Goal: Transaction & Acquisition: Purchase product/service

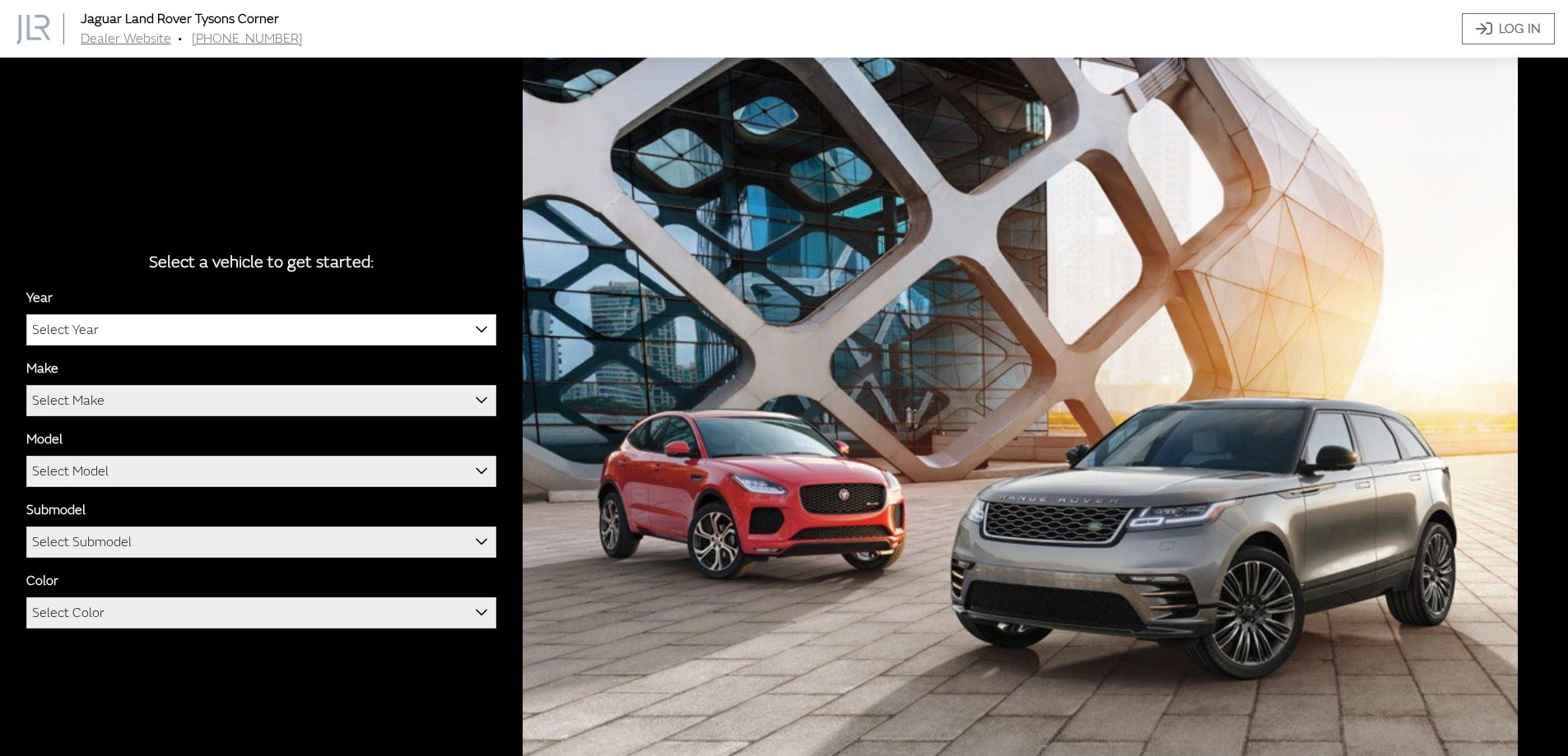
click at [276, 309] on div "Year [DATE] 2025 2024 2023 2022 2021 2020 2019 2018 2017 2016 Select Year" at bounding box center [262, 317] width 470 height 57
click at [275, 322] on span "Select Year" at bounding box center [262, 330] width 469 height 30
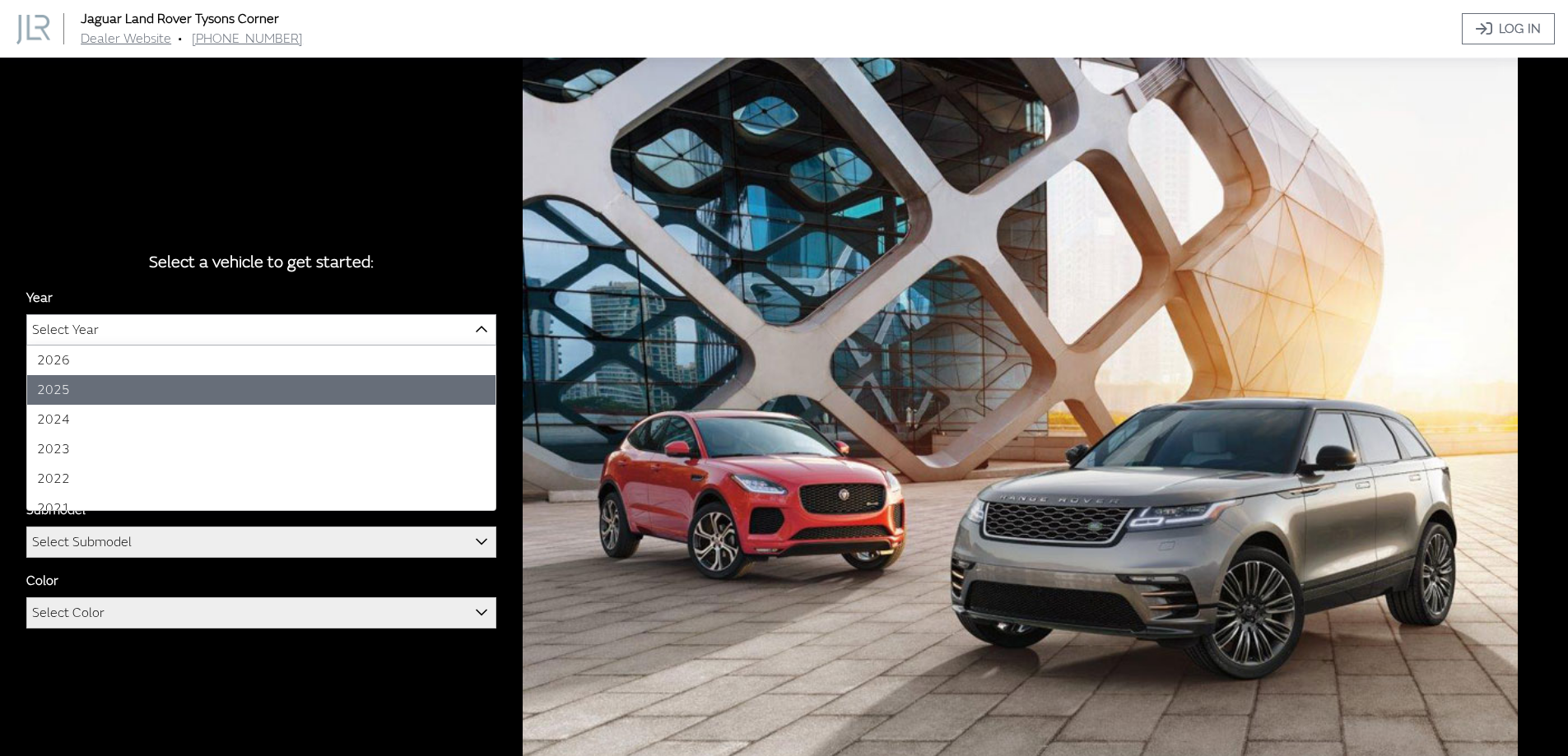
select select "43"
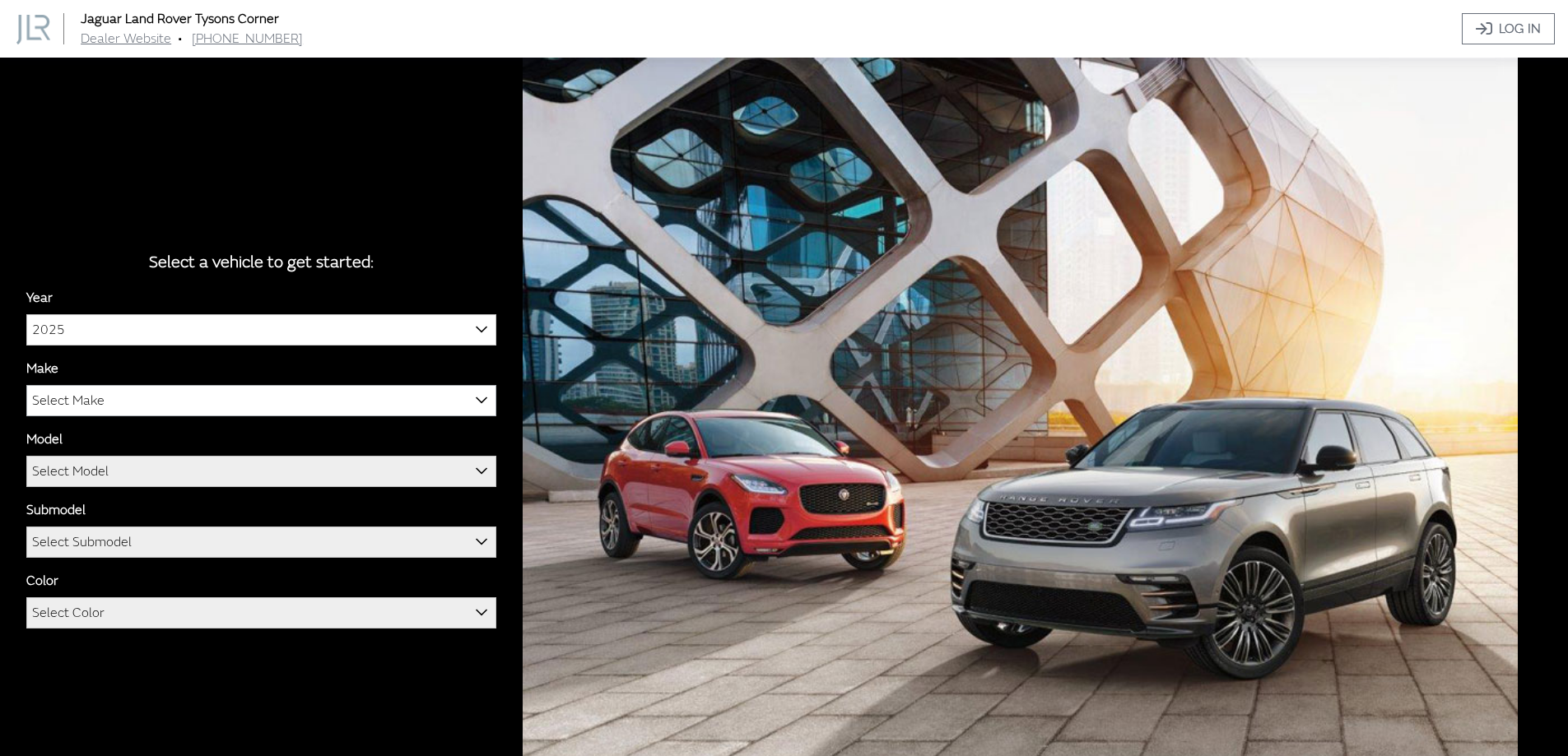
click at [201, 386] on span "Select Make" at bounding box center [262, 401] width 469 height 30
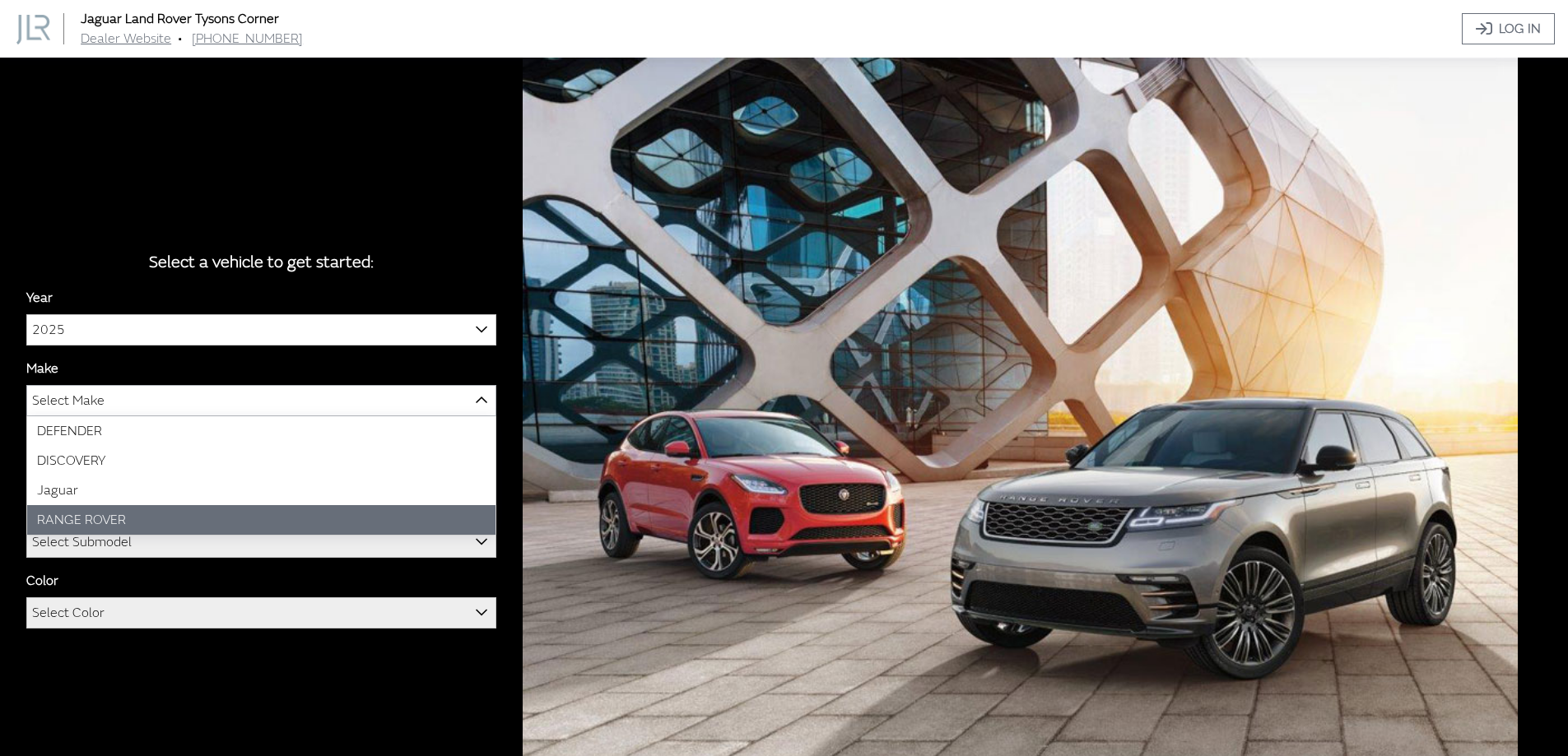
select select "66"
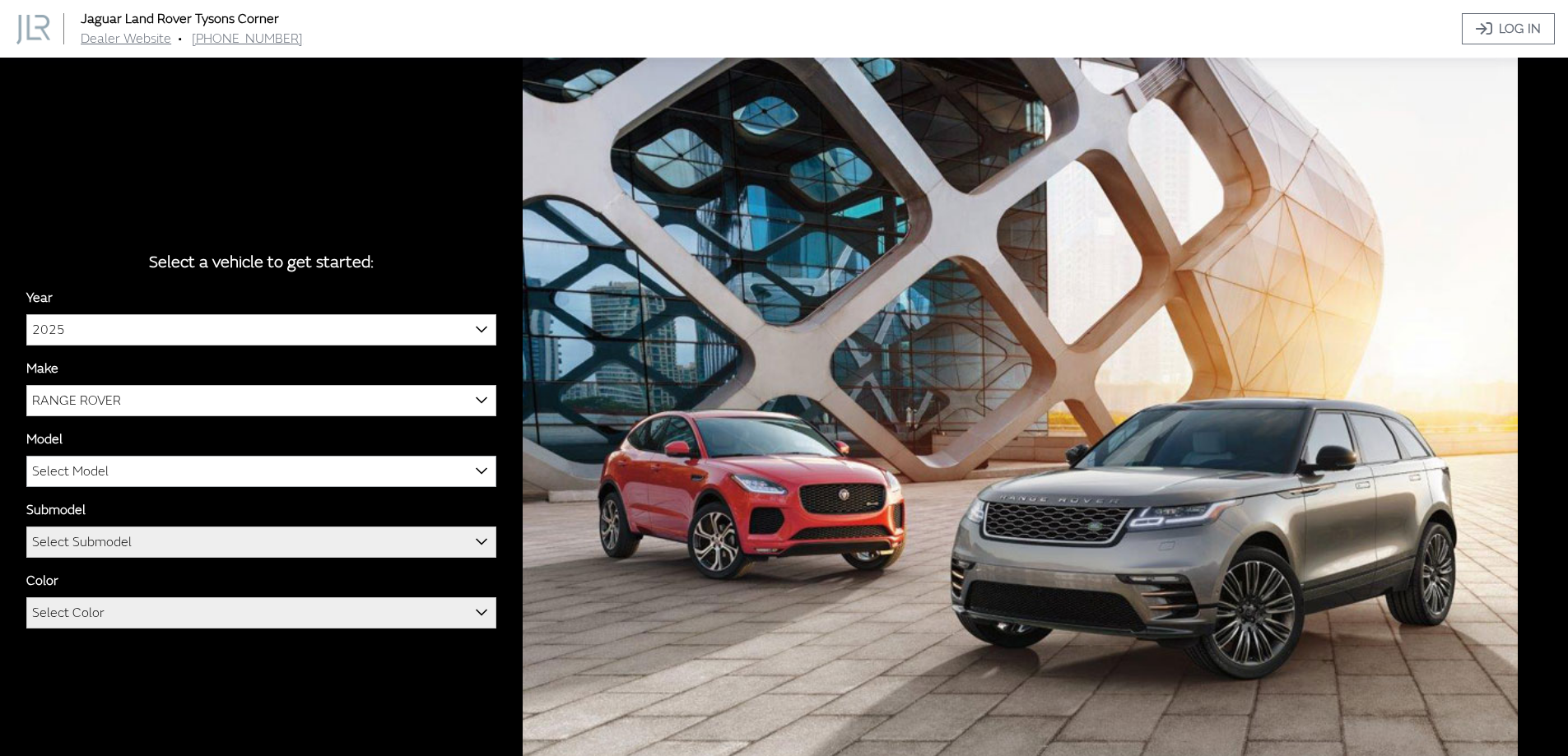
click at [169, 458] on span "Select Model" at bounding box center [262, 472] width 469 height 30
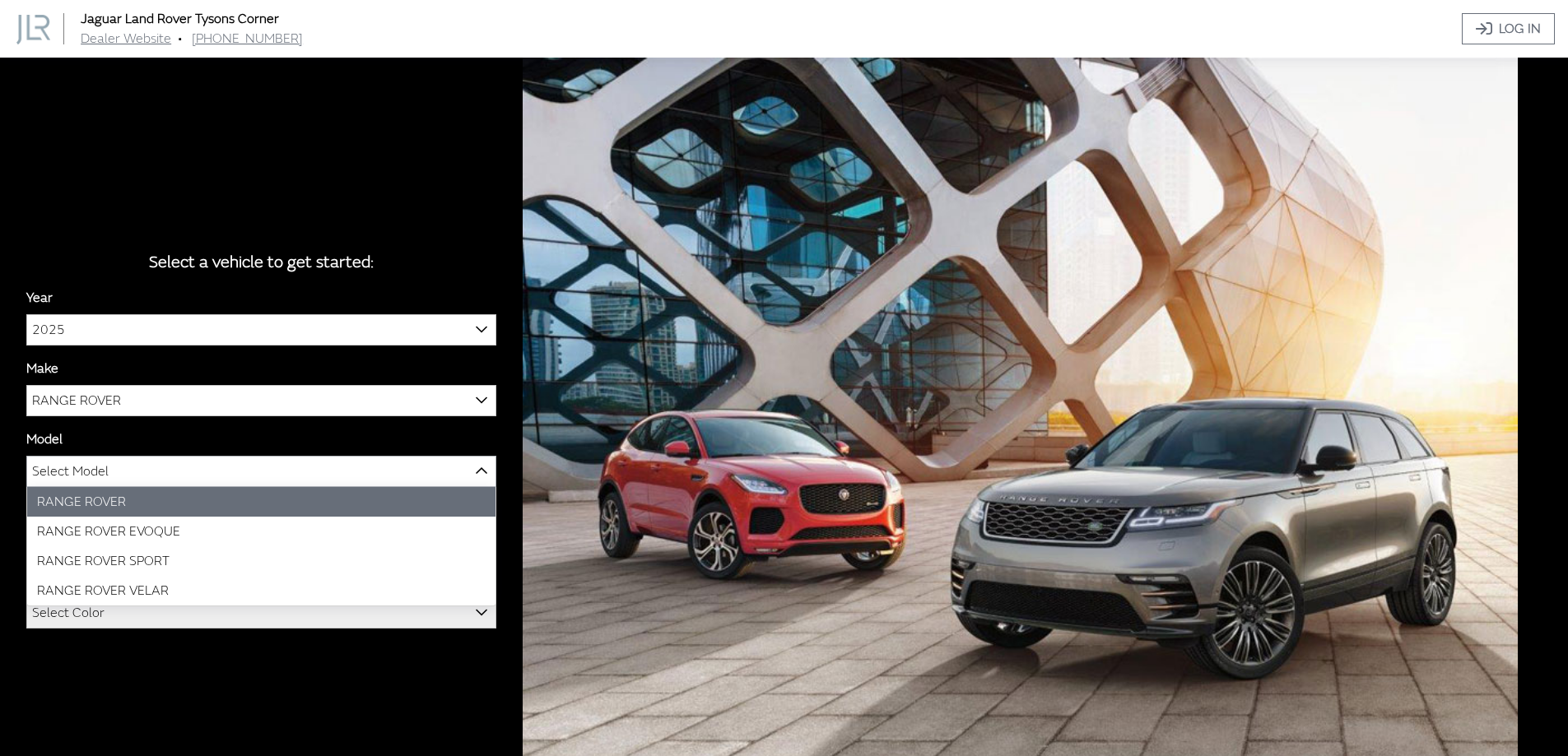
select select "1348"
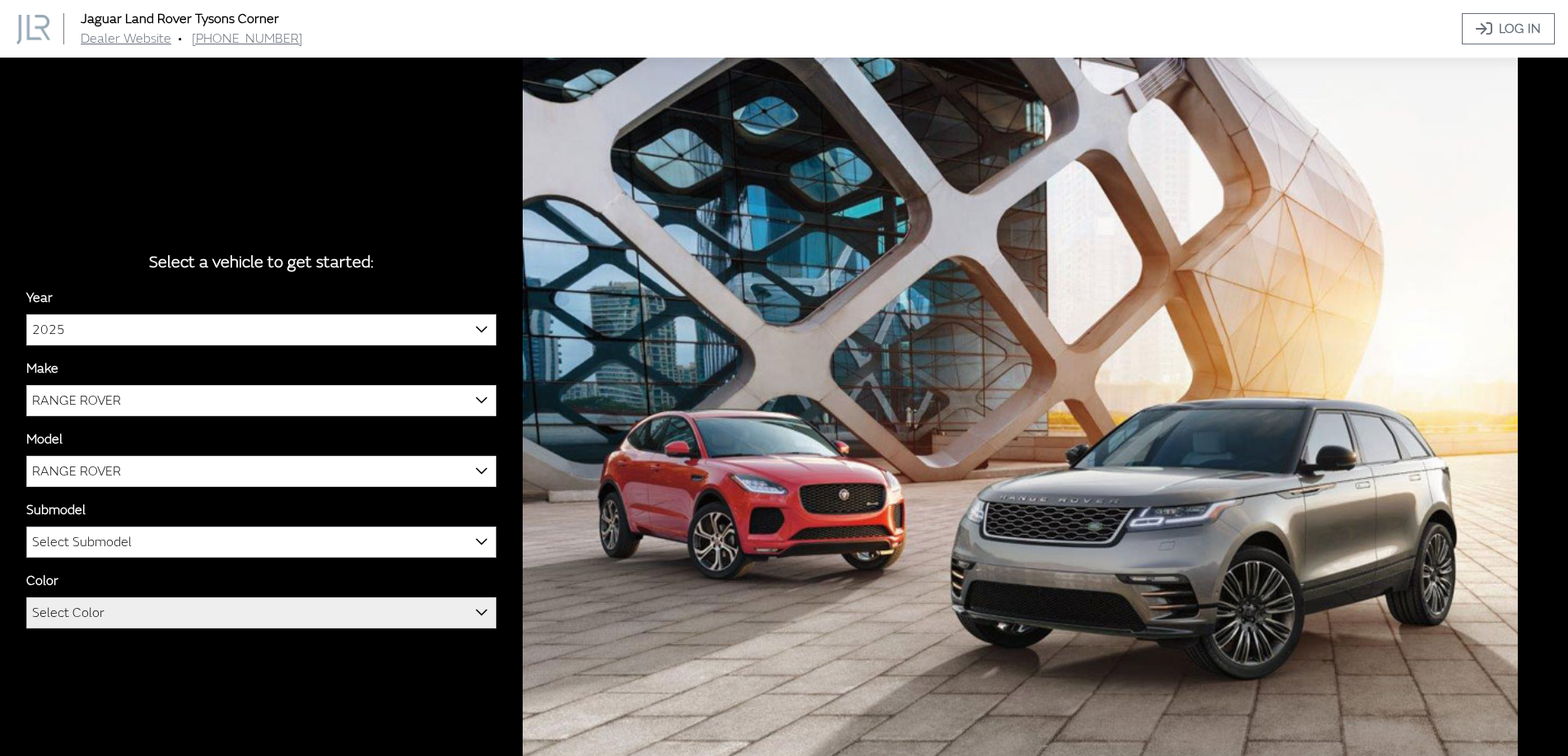
click at [151, 552] on span "Select Submodel" at bounding box center [262, 542] width 469 height 30
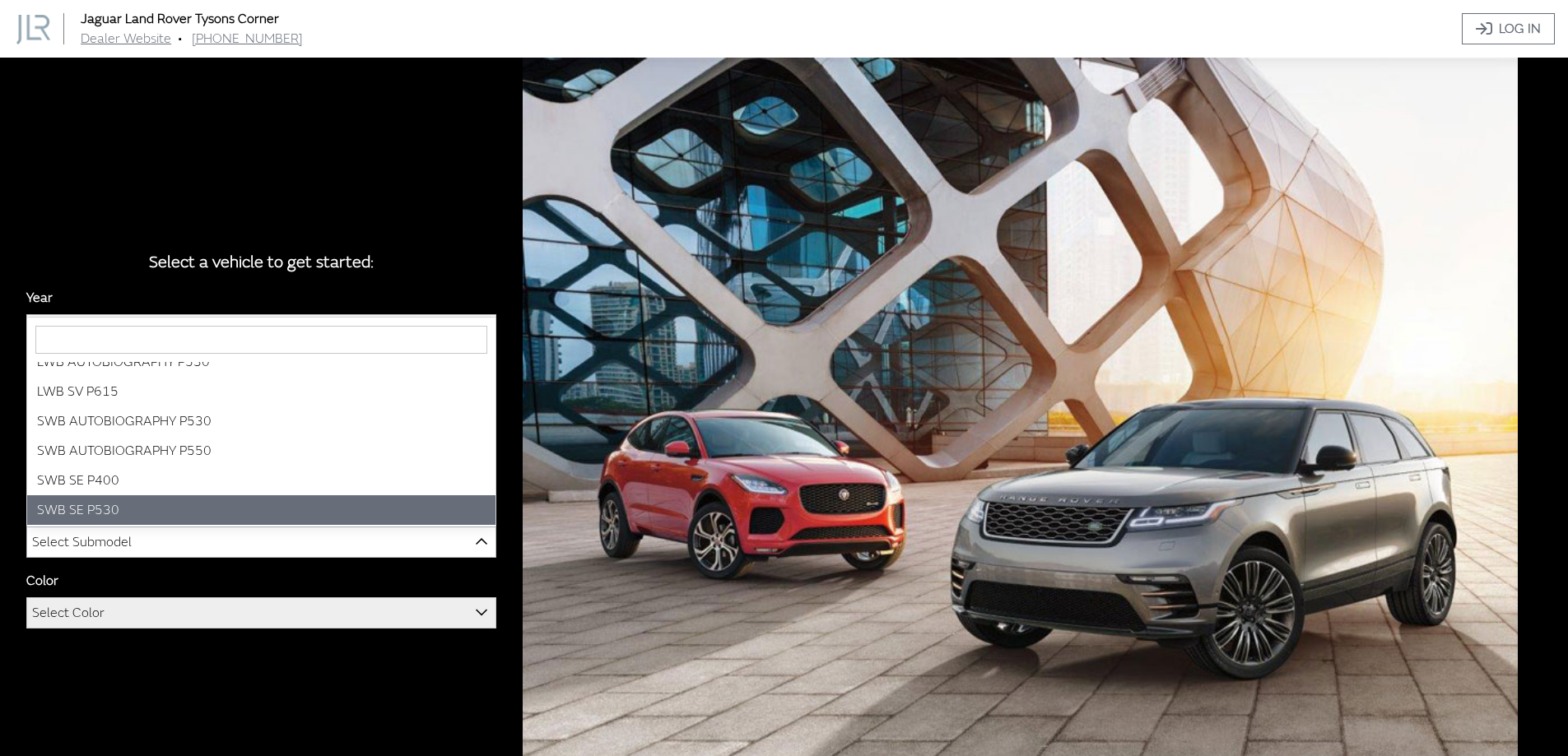
scroll to position [79, 0]
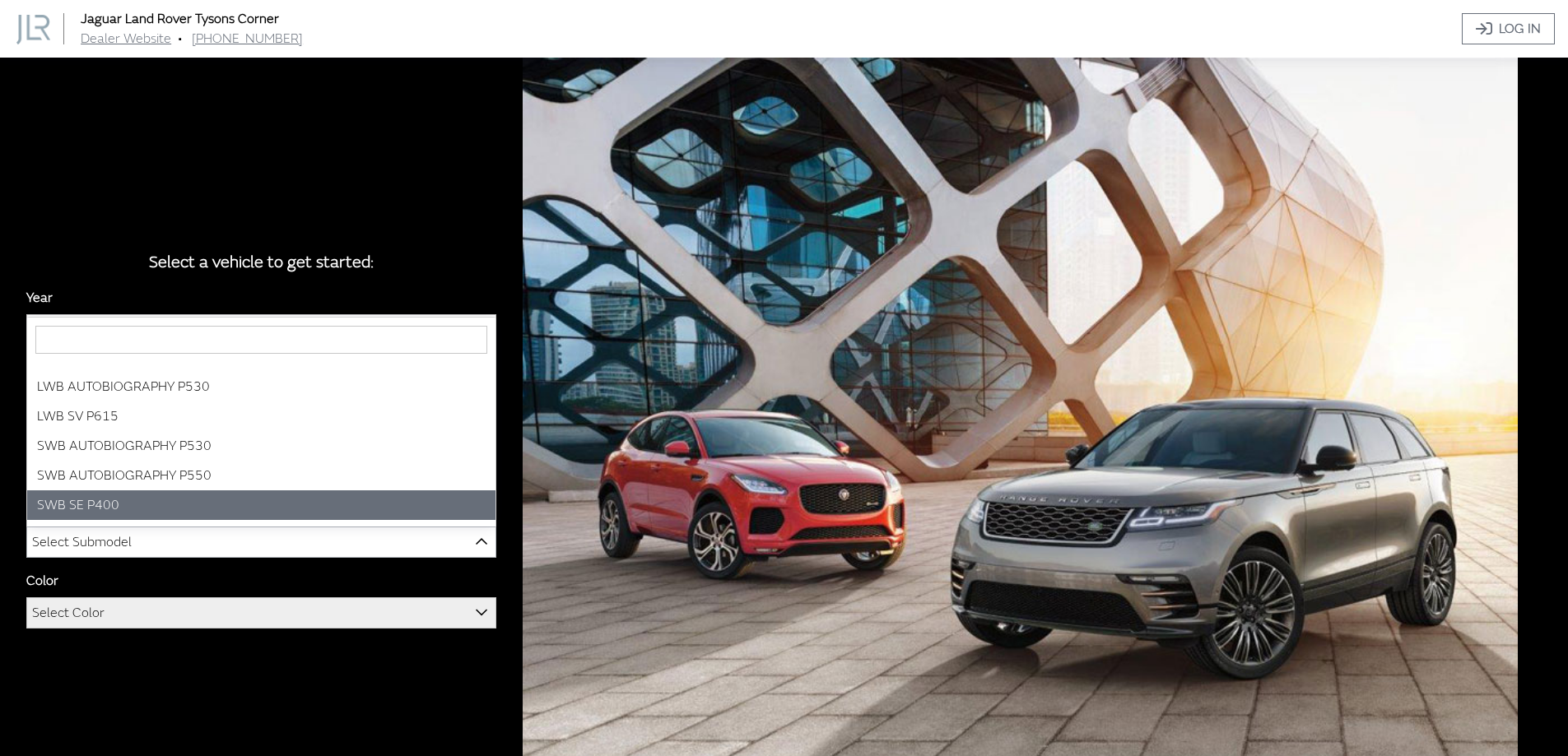
select select "3880"
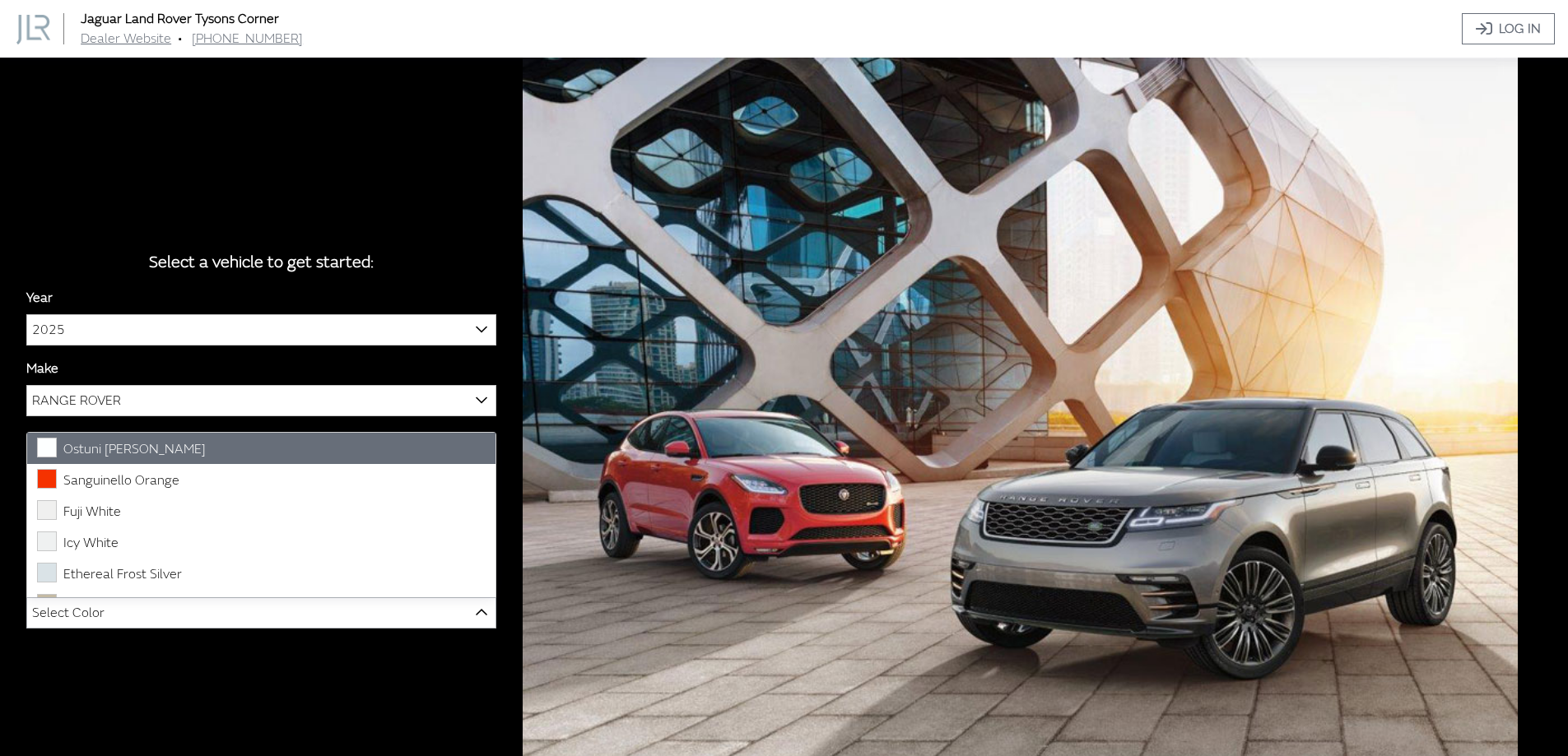
click at [135, 606] on span "Select Color" at bounding box center [262, 613] width 469 height 30
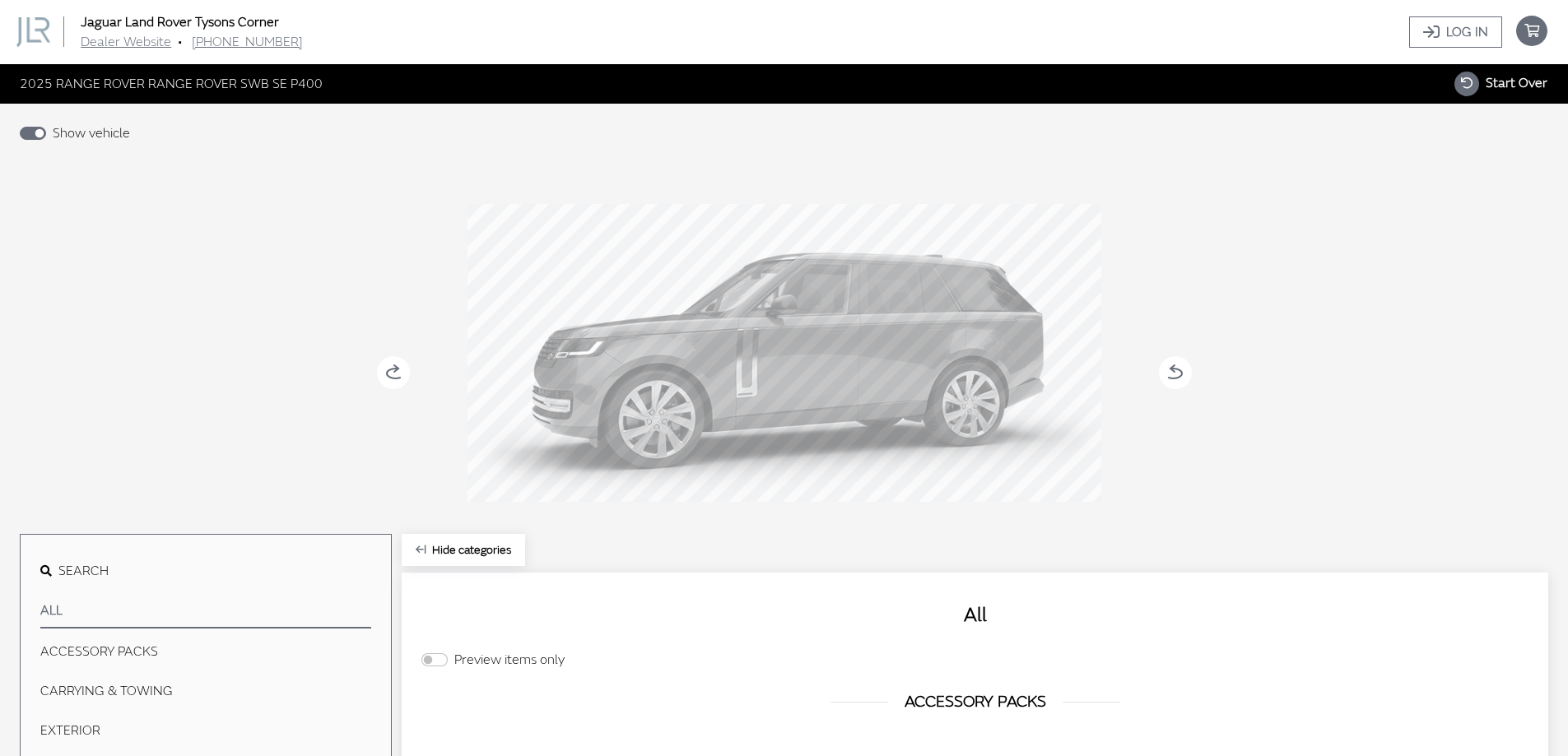
scroll to position [0, 0]
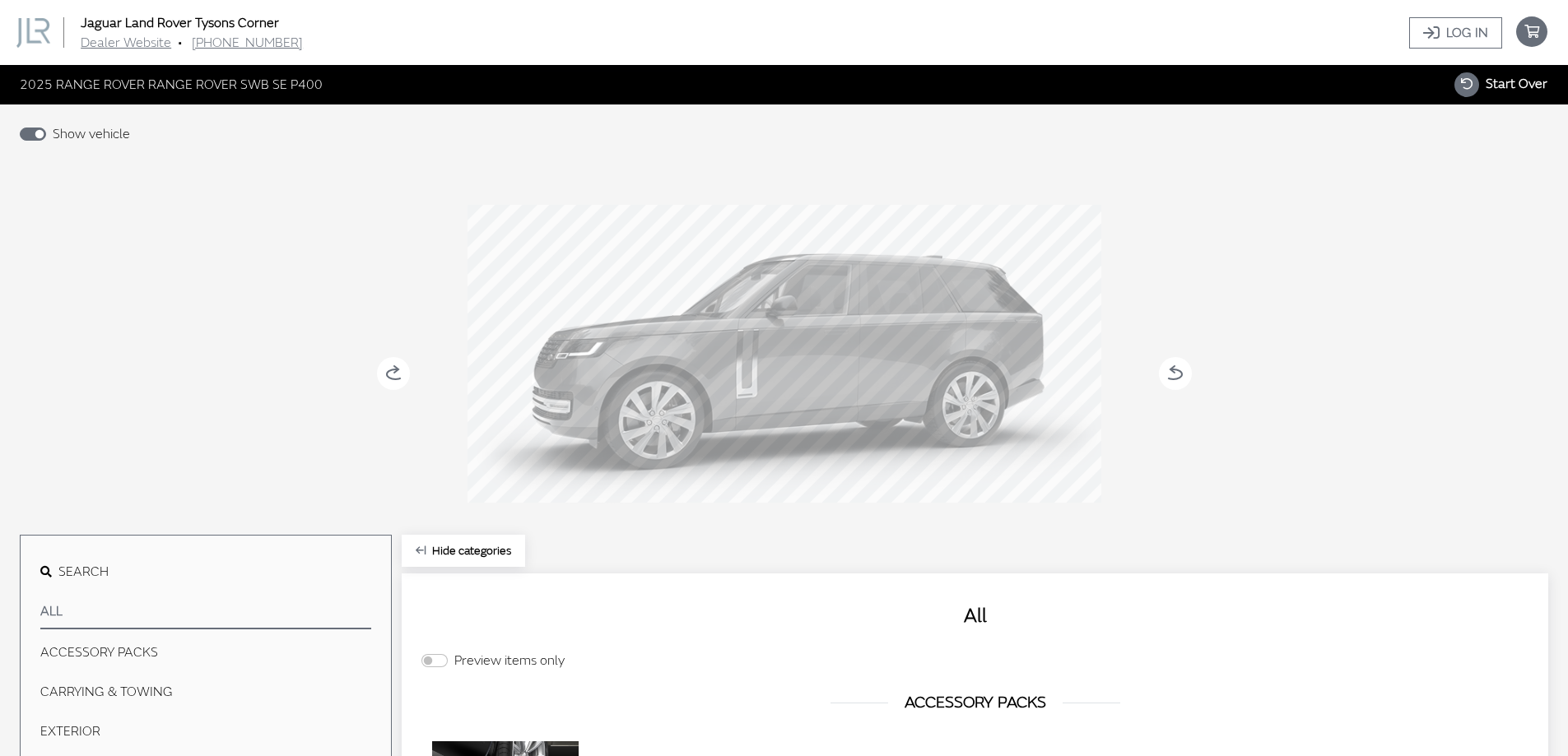
click at [1512, 85] on span "Start Over" at bounding box center [1516, 84] width 61 height 17
select select
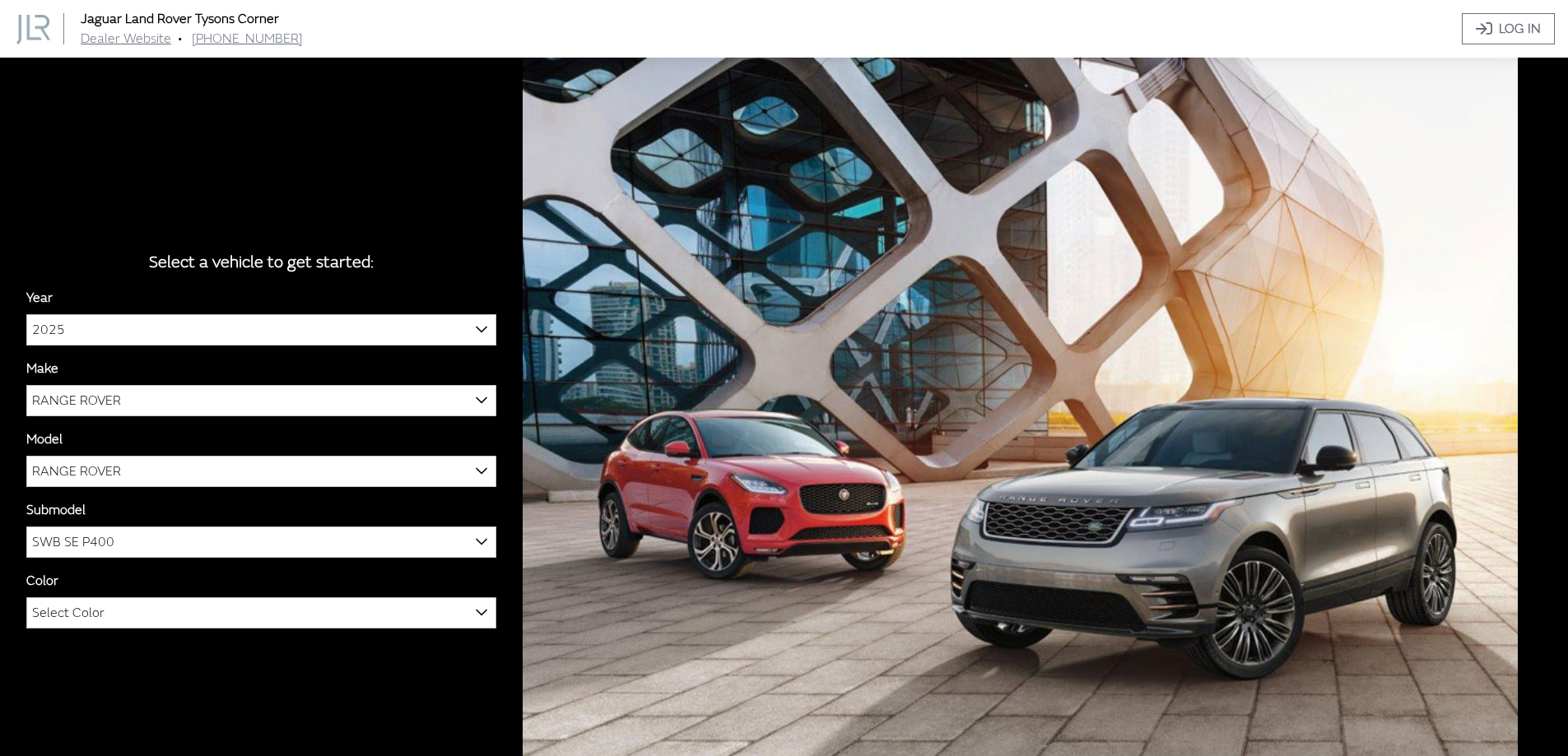
click at [179, 626] on span "Select Color" at bounding box center [262, 613] width 469 height 30
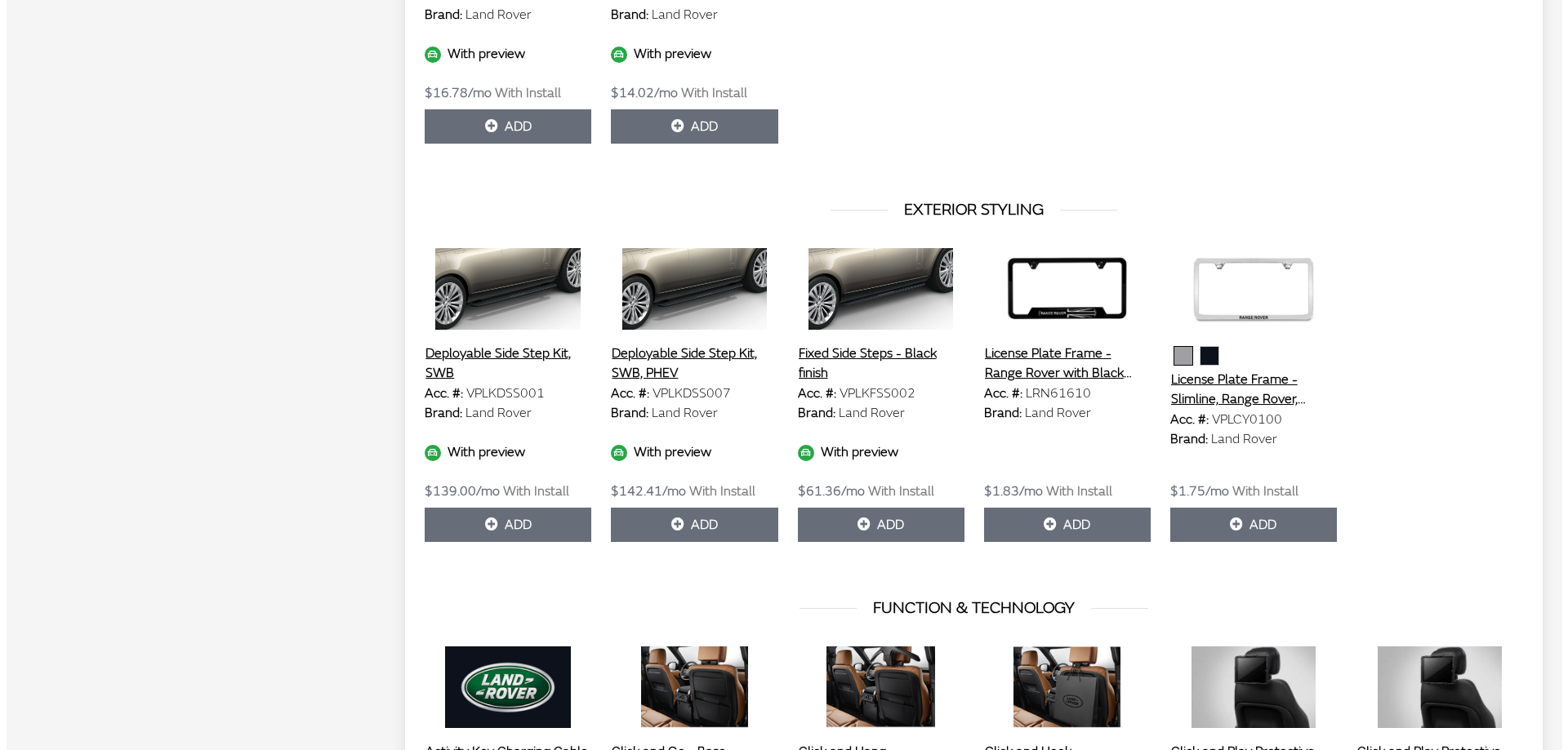
scroll to position [1633, 0]
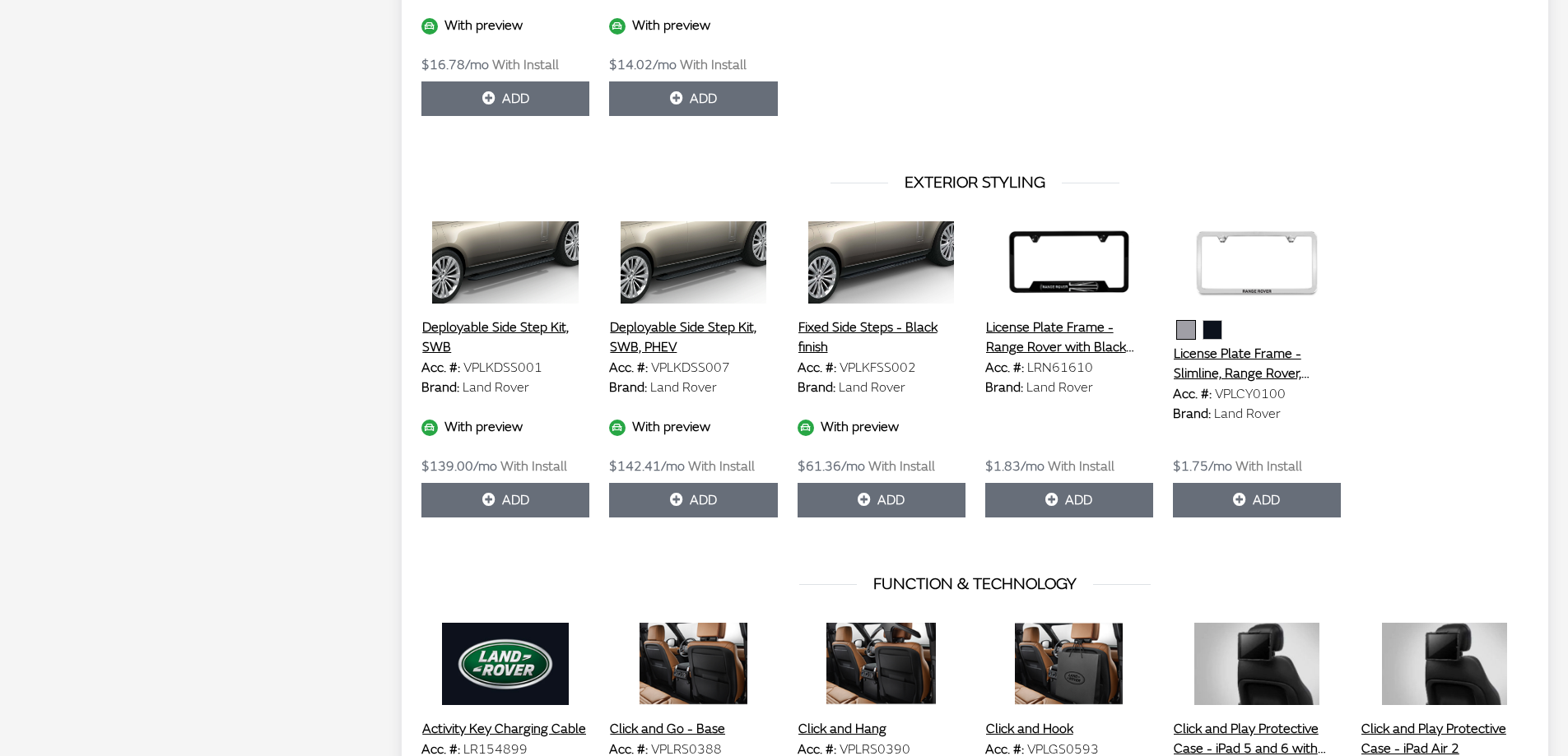
click at [507, 321] on button "Deployable Side Step Kit, SWB" at bounding box center [505, 337] width 168 height 42
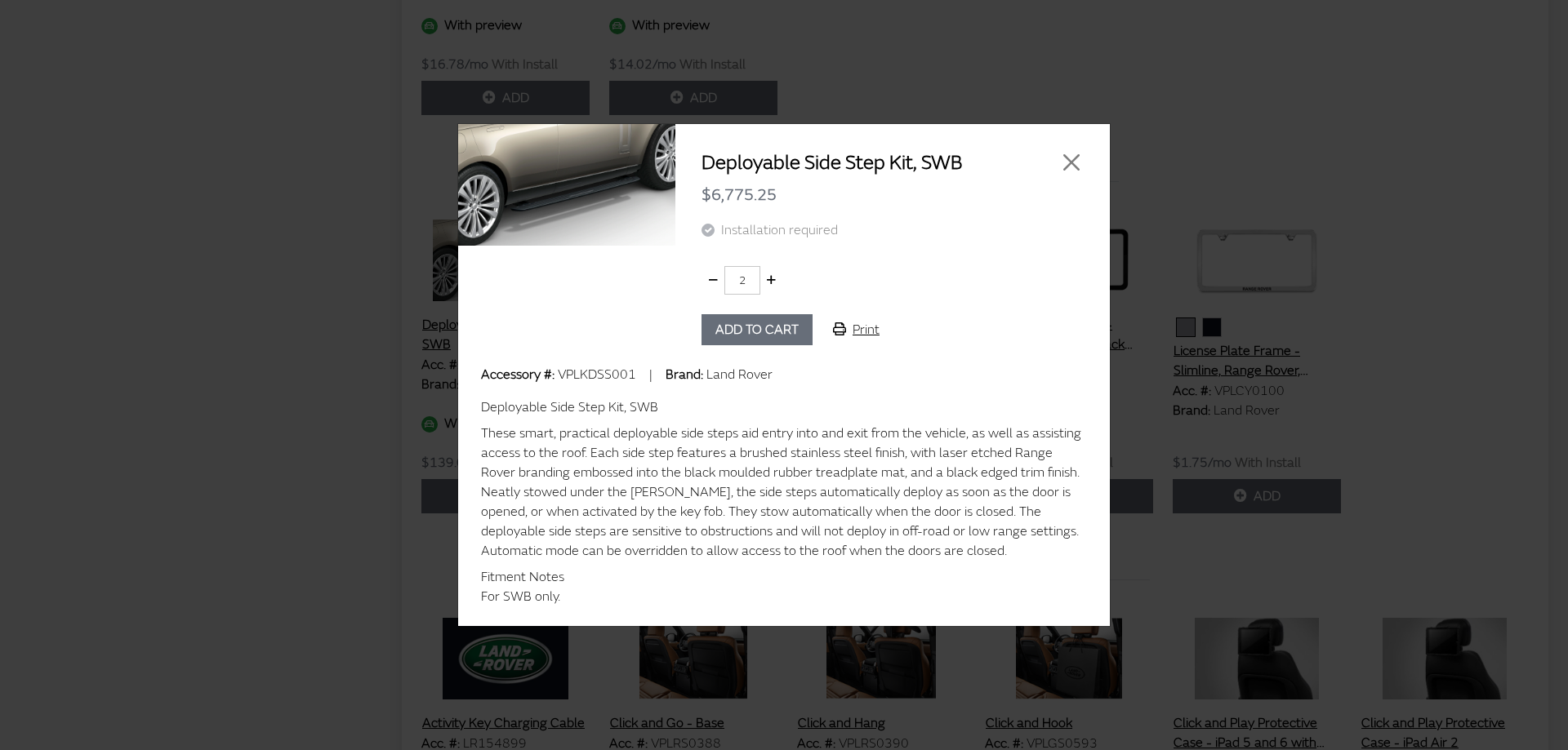
click at [781, 277] on button "button" at bounding box center [771, 280] width 24 height 29
type input "1"
click at [709, 284] on icon "button" at bounding box center [713, 281] width 9 height 12
click at [866, 335] on button "Print" at bounding box center [857, 330] width 74 height 31
